Goal: Information Seeking & Learning: Learn about a topic

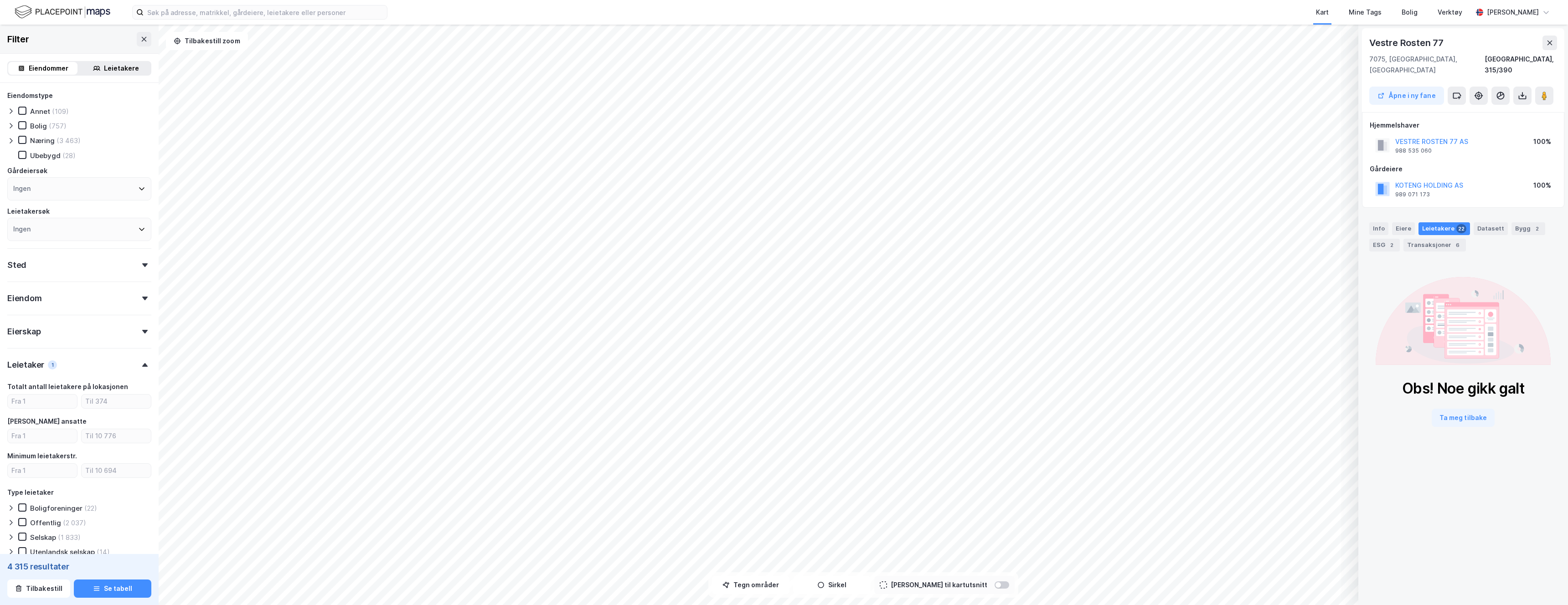
click at [293, 23] on div "Kart Mine Tags Bolig Verktøy [PERSON_NAME]" at bounding box center [784, 12] width 1568 height 24
click at [99, 10] on img at bounding box center [62, 12] width 96 height 16
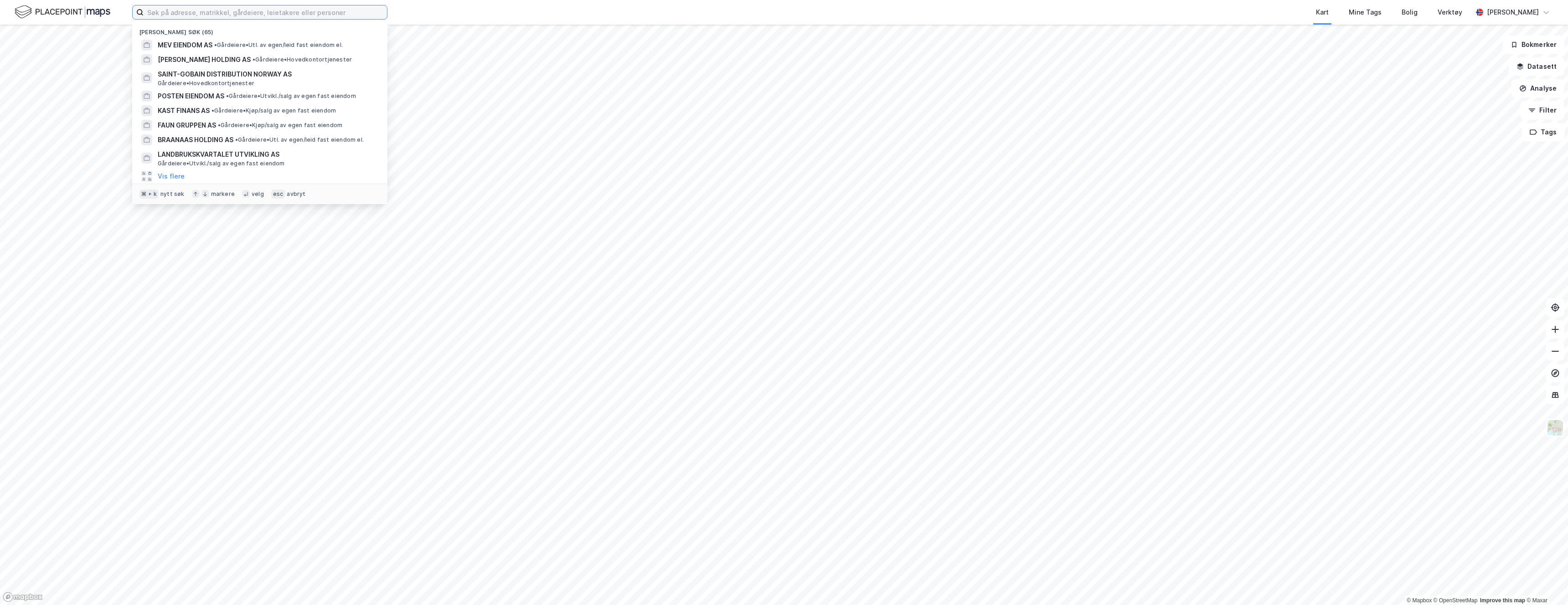
click at [220, 6] on input at bounding box center [265, 12] width 243 height 13
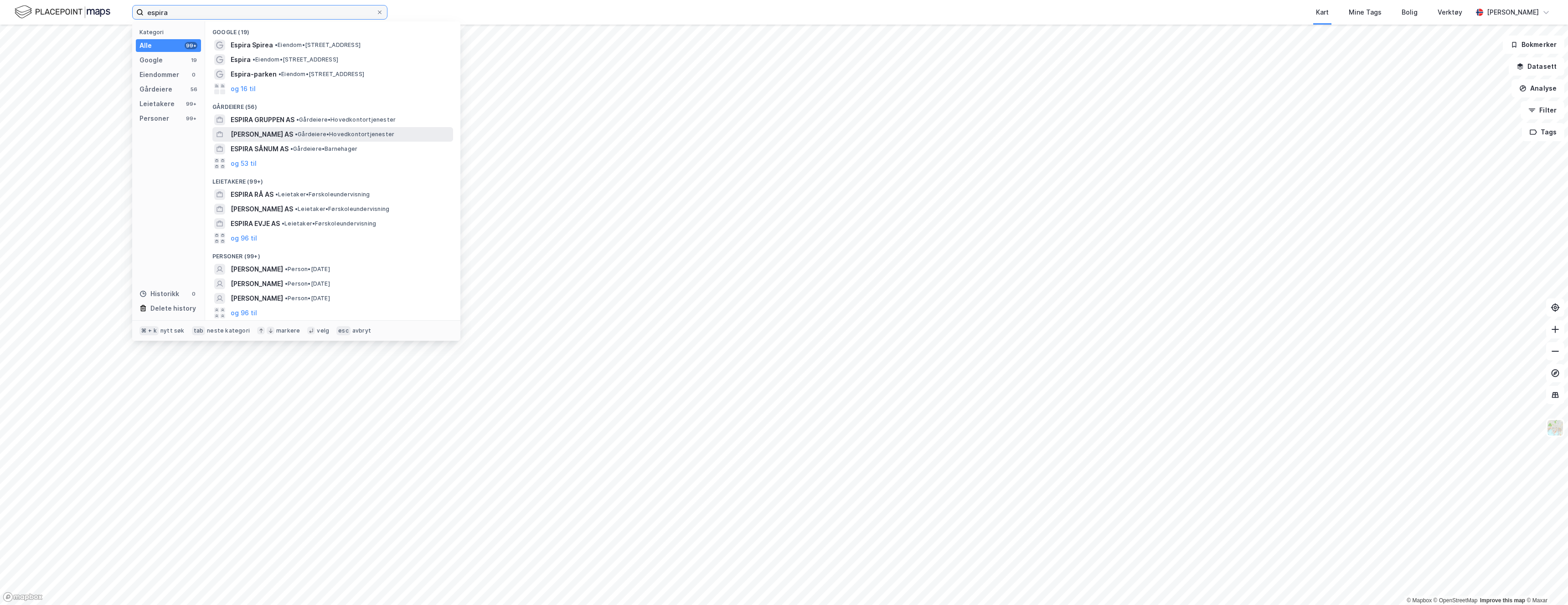
type input "espira"
click at [259, 131] on span "[PERSON_NAME] AS" at bounding box center [262, 135] width 63 height 11
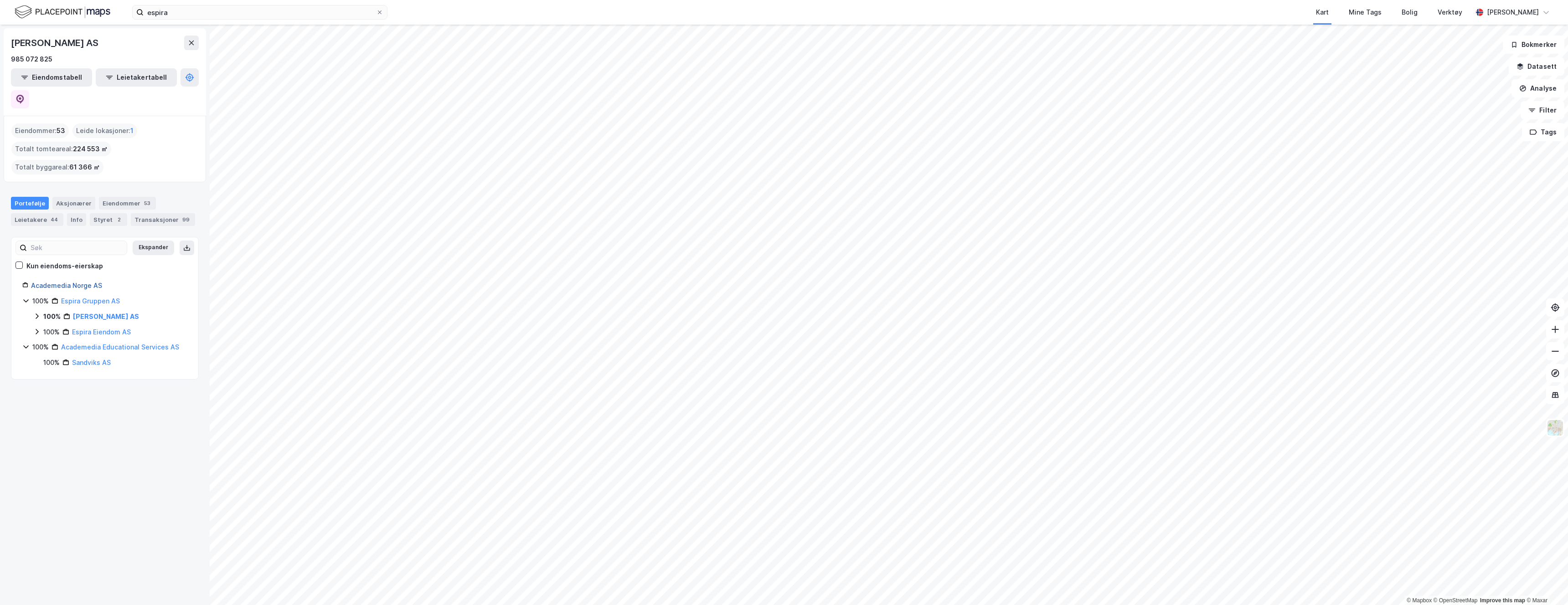
click at [77, 282] on link "Academedia Norge AS" at bounding box center [66, 285] width 71 height 8
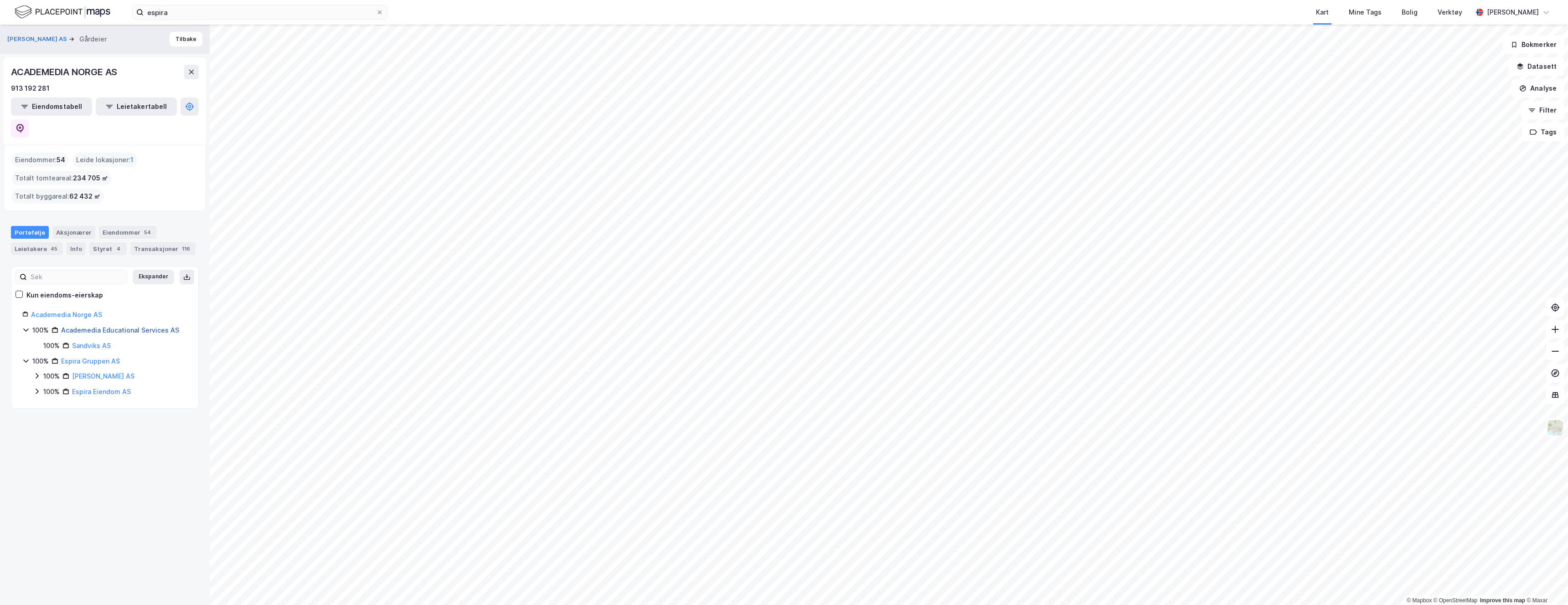
click at [119, 326] on link "Academedia Educational Services AS" at bounding box center [120, 330] width 118 height 8
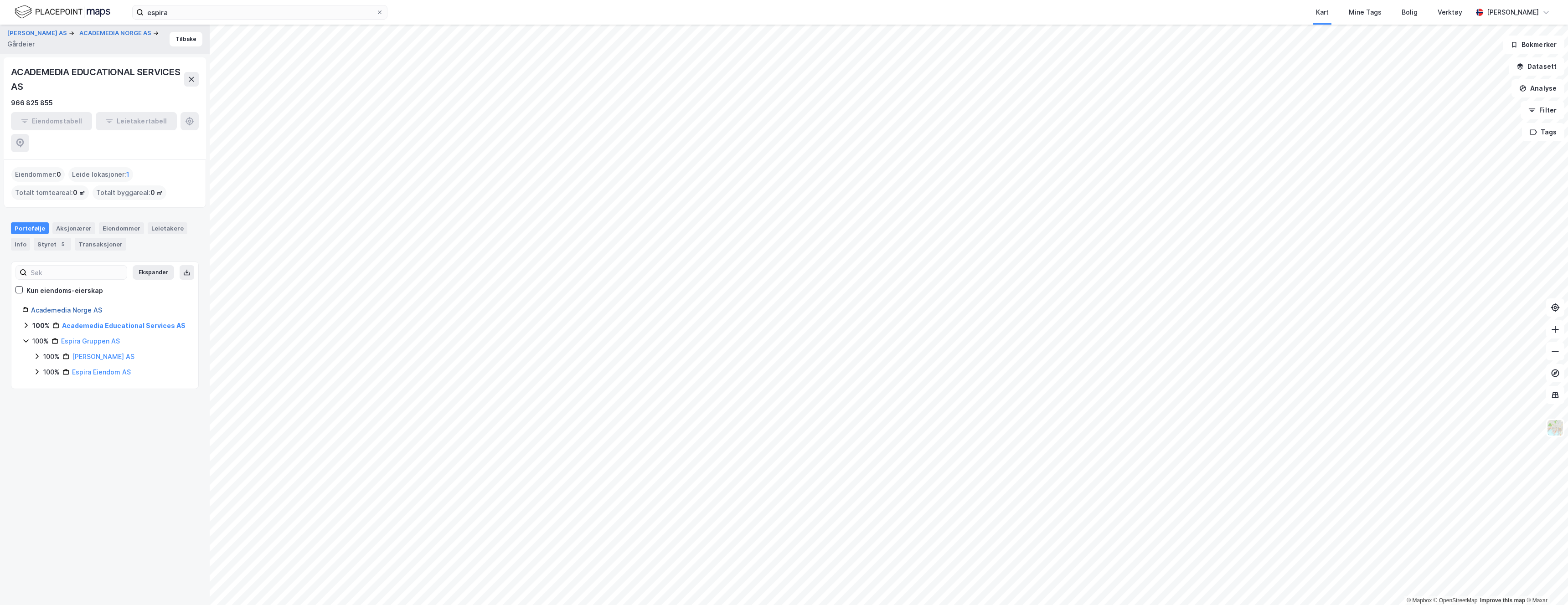
click at [89, 306] on link "Academedia Norge AS" at bounding box center [66, 310] width 71 height 8
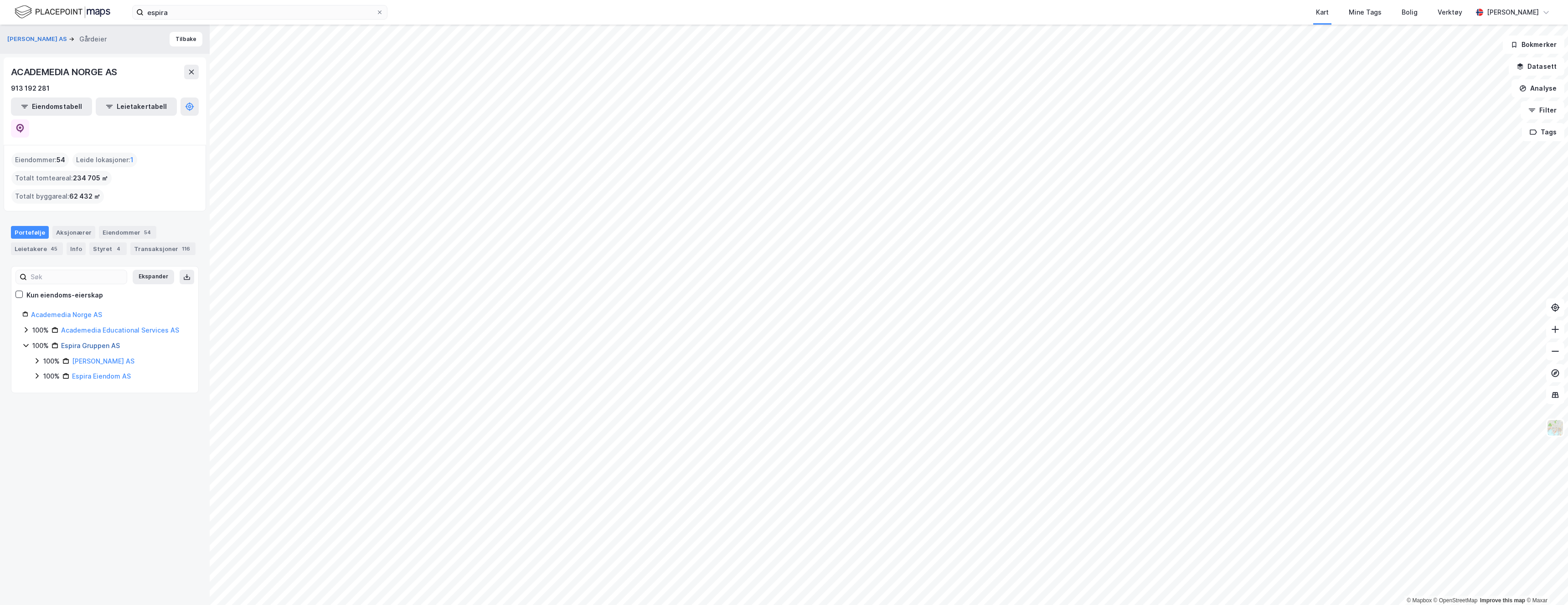
click at [90, 342] on link "Espira Gruppen AS" at bounding box center [90, 346] width 59 height 8
